Goal: Task Accomplishment & Management: Use online tool/utility

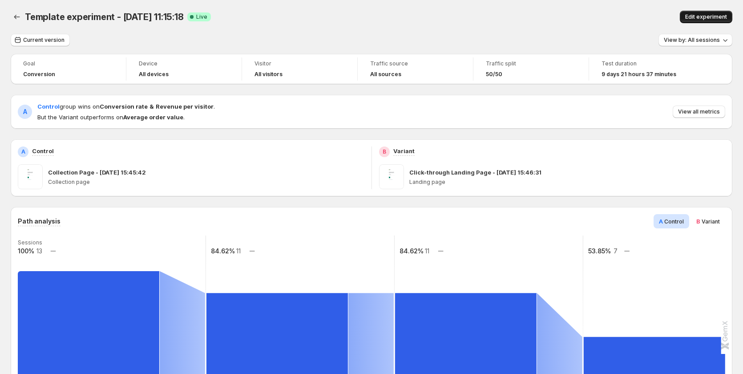
click at [718, 17] on span "Edit experiment" at bounding box center [706, 16] width 42 height 7
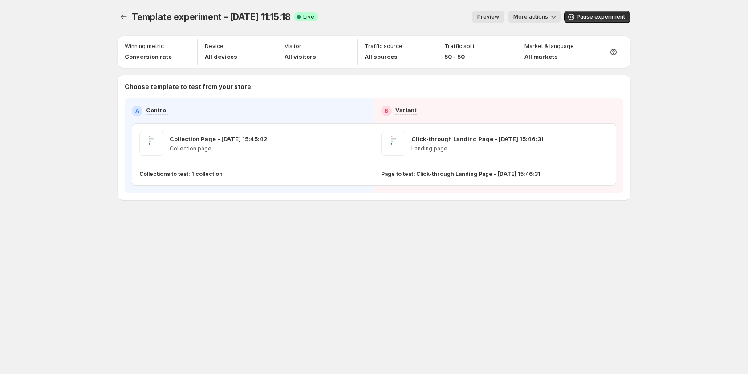
click at [484, 13] on button "Preview" at bounding box center [488, 17] width 32 height 12
click at [496, 20] on button "Preview" at bounding box center [488, 17] width 32 height 12
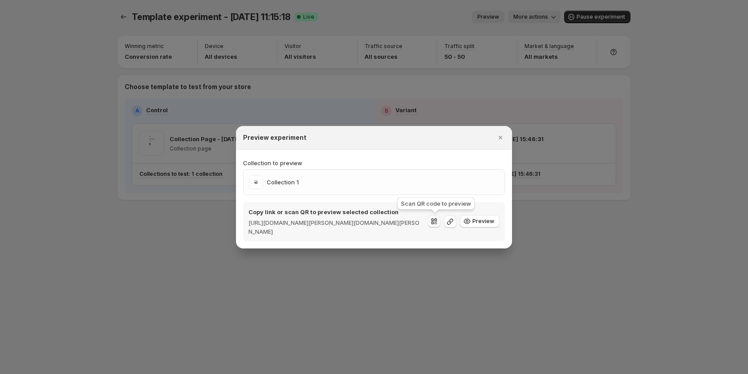
click at [438, 218] on icon ":r1s:" at bounding box center [433, 221] width 9 height 9
click at [453, 221] on icon ":r1s:" at bounding box center [449, 221] width 9 height 9
click at [438, 221] on icon ":r1s:" at bounding box center [433, 221] width 9 height 9
click at [80, 185] on div at bounding box center [374, 187] width 748 height 374
